Goal: Task Accomplishment & Management: Manage account settings

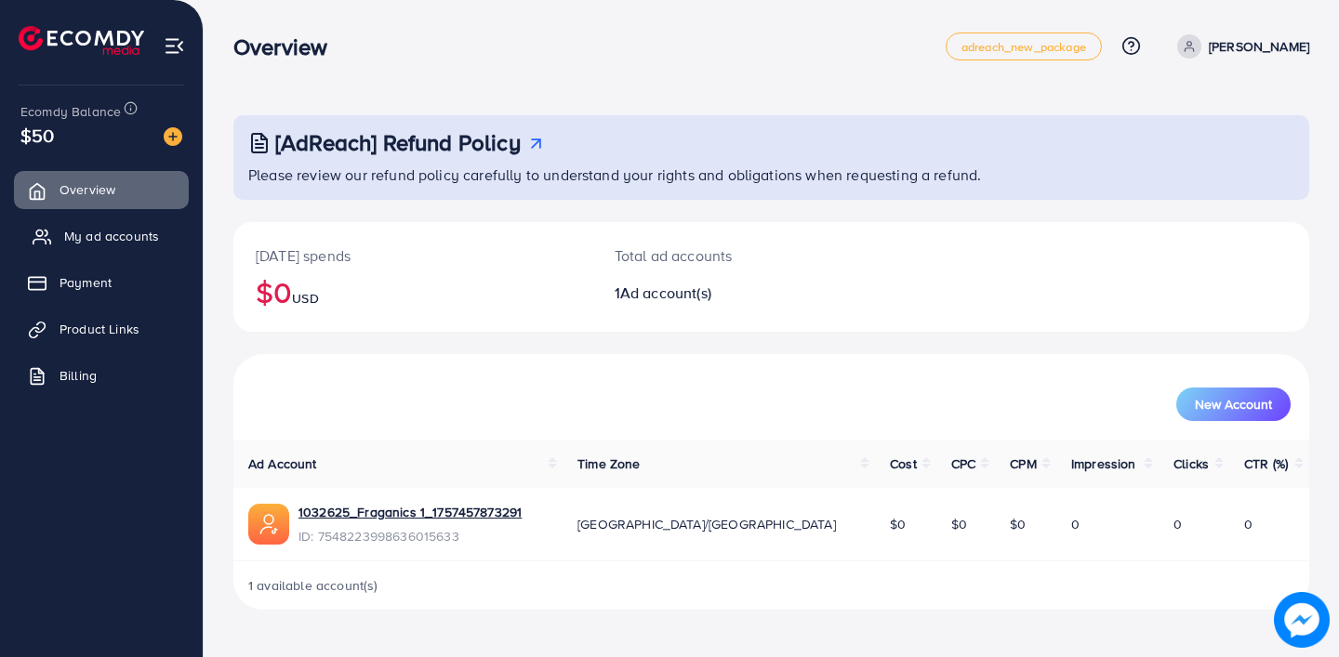
click at [136, 240] on span "My ad accounts" at bounding box center [111, 236] width 95 height 19
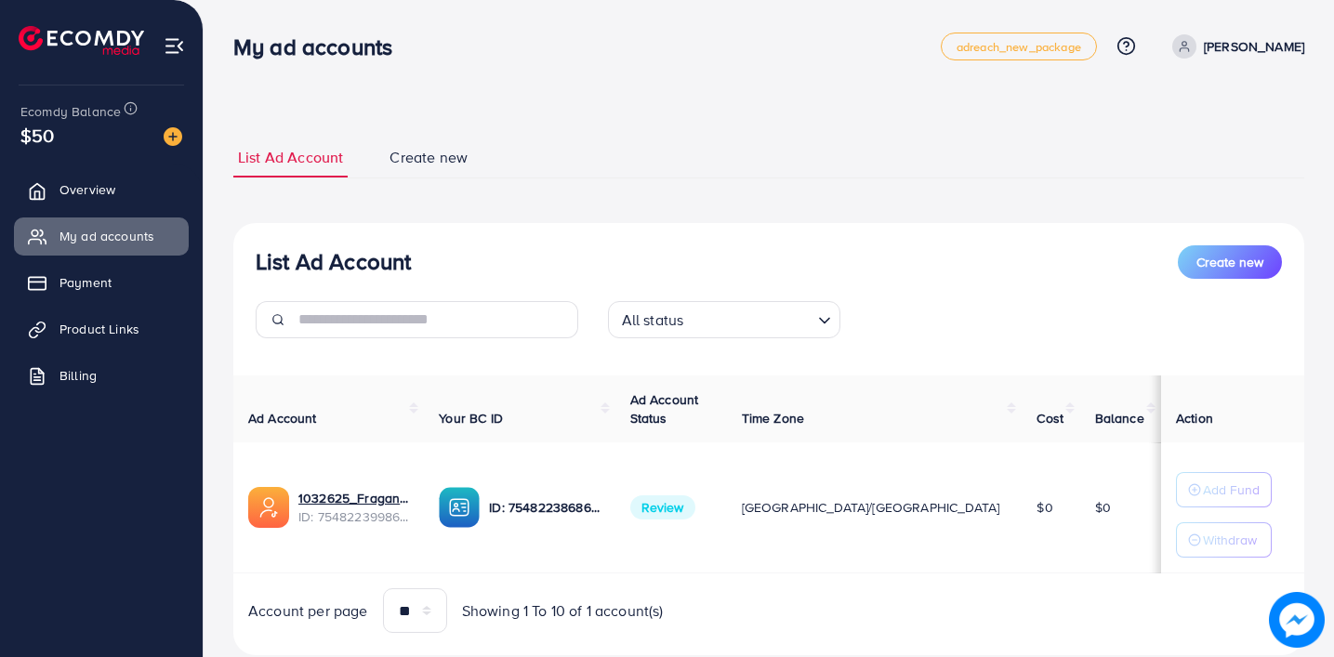
scroll to position [50, 0]
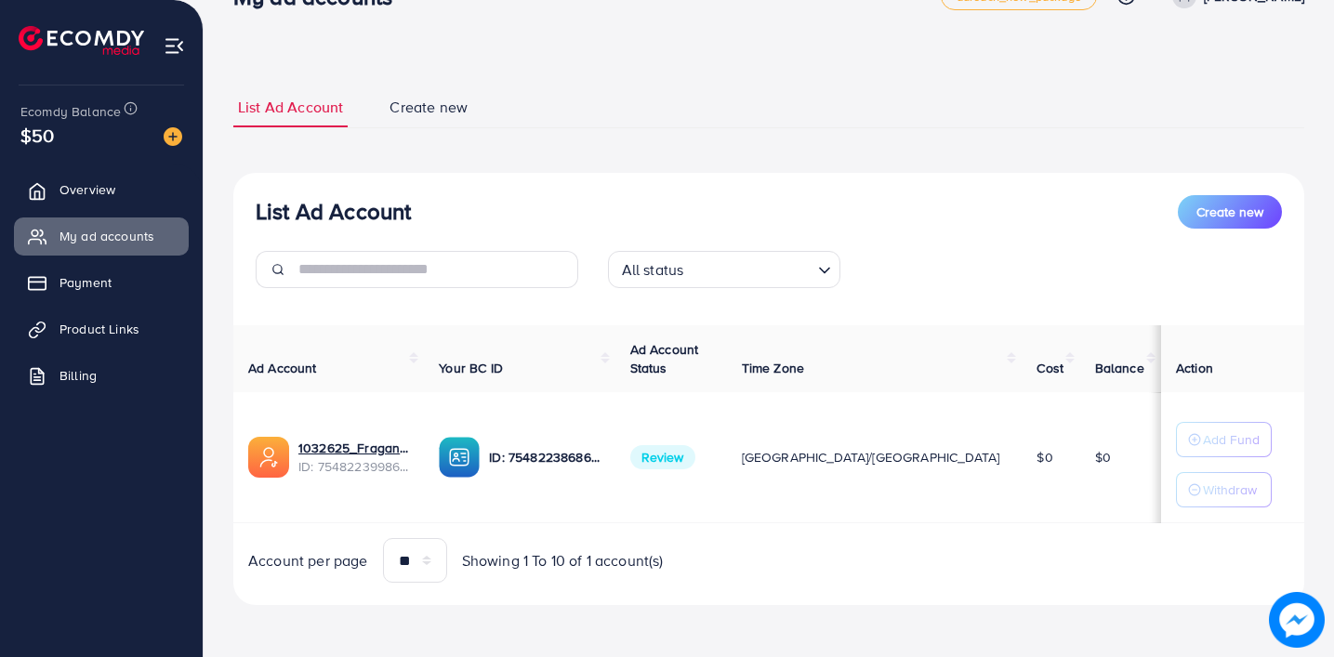
click at [696, 465] on span "Review" at bounding box center [662, 457] width 65 height 24
click at [1007, 602] on div "List Ad Account Create new All status Loading... Ad Account Your BC ID Ad Accou…" at bounding box center [768, 389] width 1071 height 433
click at [1170, 181] on div "List Ad Account Create new All status Loading... Ad Account Your BC ID Ad Accou…" at bounding box center [768, 389] width 1071 height 433
